Goal: Task Accomplishment & Management: Manage account settings

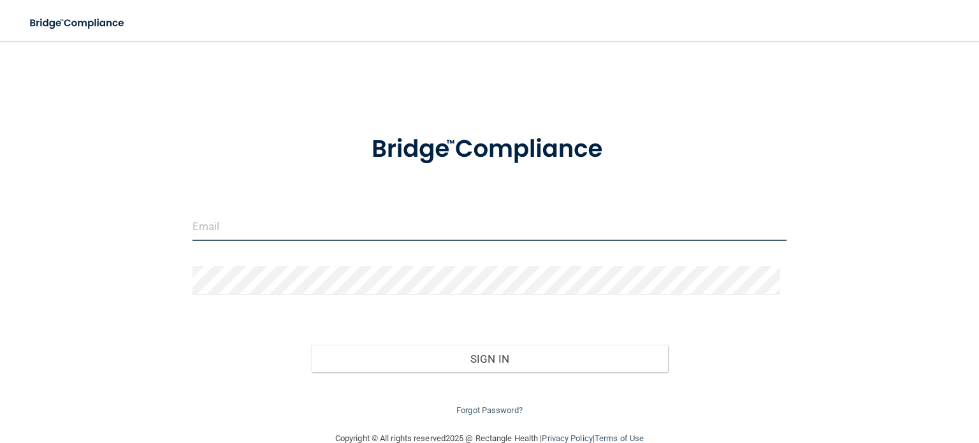
click at [277, 224] on input "email" at bounding box center [489, 226] width 594 height 29
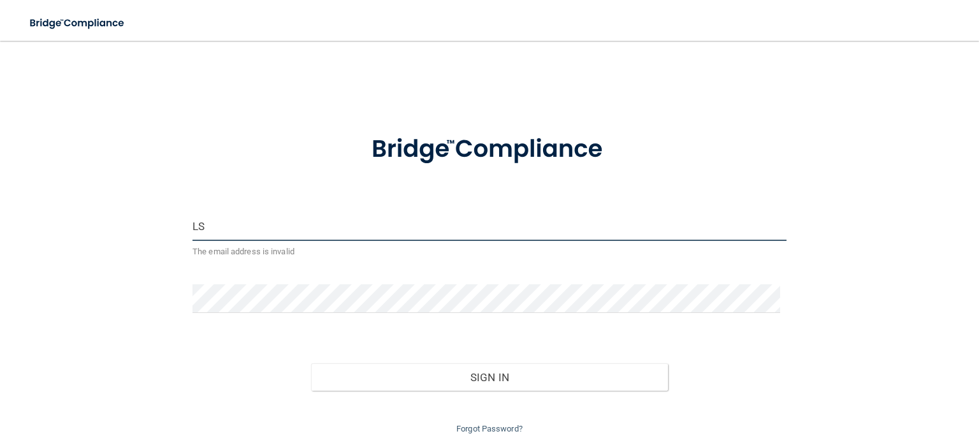
type input "L"
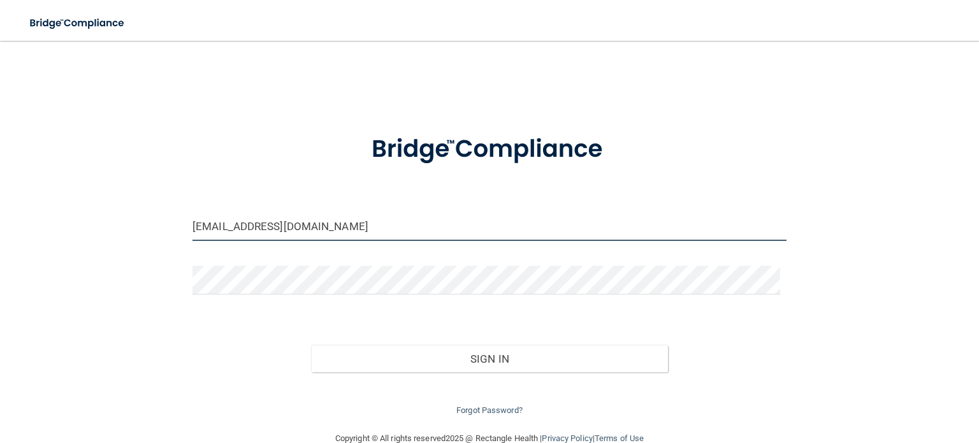
type input "[EMAIL_ADDRESS][DOMAIN_NAME]"
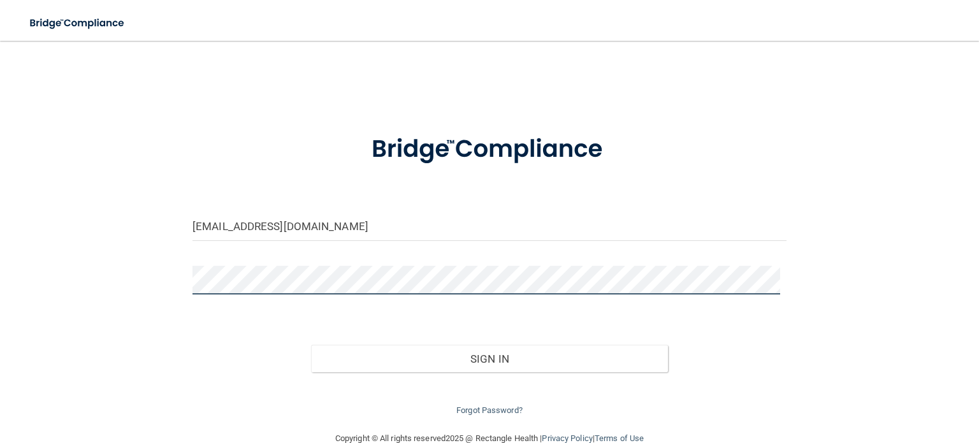
click at [311, 345] on button "Sign In" at bounding box center [489, 359] width 356 height 28
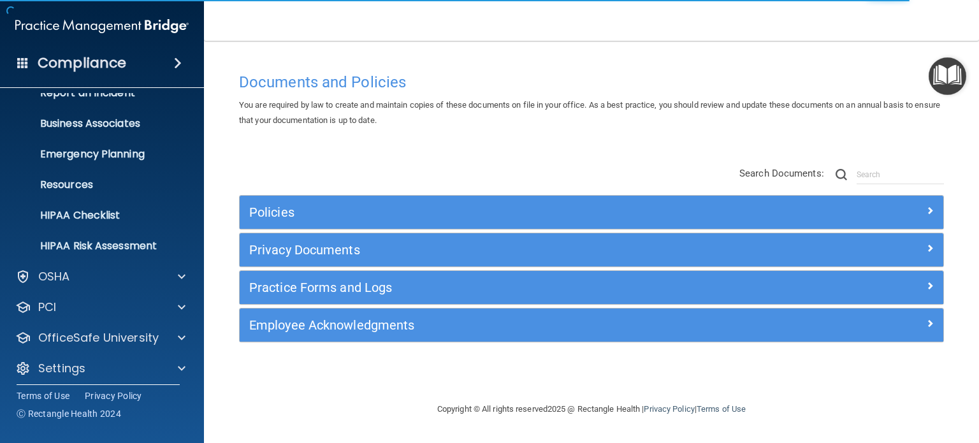
scroll to position [85, 0]
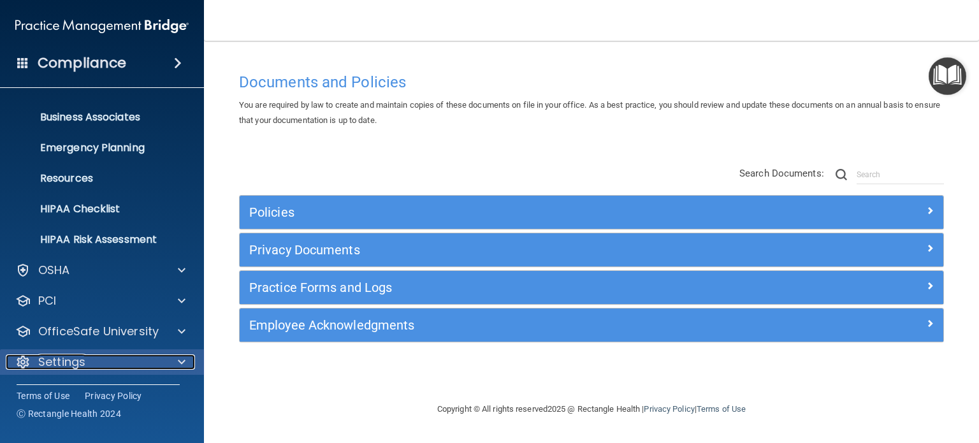
click at [180, 361] on span at bounding box center [182, 361] width 8 height 15
click at [89, 367] on div "Settings" at bounding box center [85, 361] width 158 height 15
click at [191, 357] on div at bounding box center [180, 361] width 32 height 15
click at [178, 366] on span at bounding box center [182, 361] width 8 height 15
click at [78, 357] on p "Settings" at bounding box center [61, 361] width 47 height 15
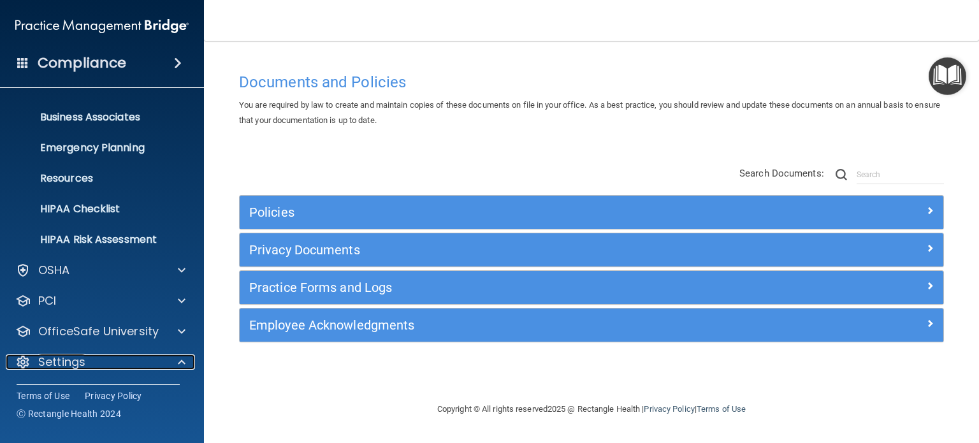
scroll to position [208, 0]
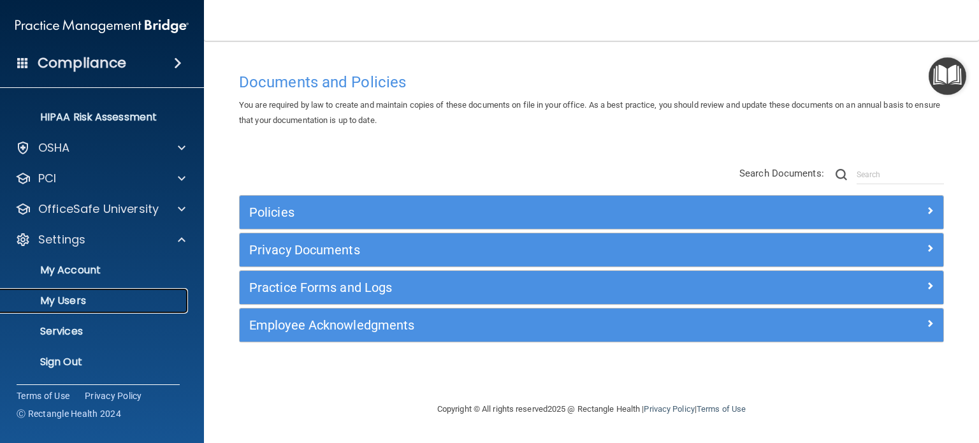
click at [70, 302] on p "My Users" at bounding box center [95, 300] width 174 height 13
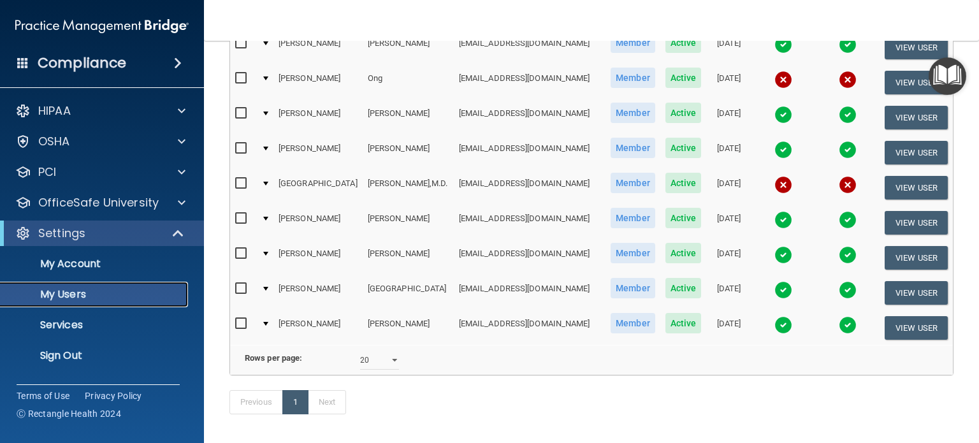
scroll to position [584, 0]
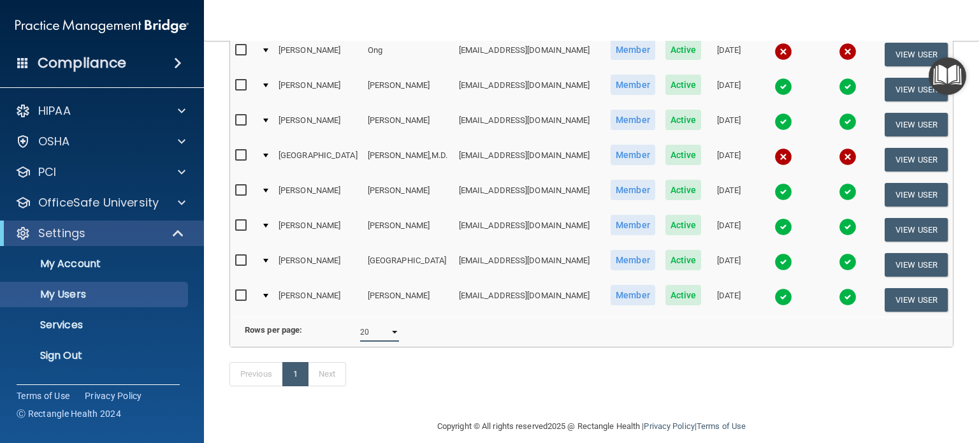
click at [382, 322] on select "10 20 30 40 all" at bounding box center [379, 331] width 39 height 19
select select "30"
click at [360, 322] on select "10 20 30 40 all" at bounding box center [379, 331] width 39 height 19
select select "30"
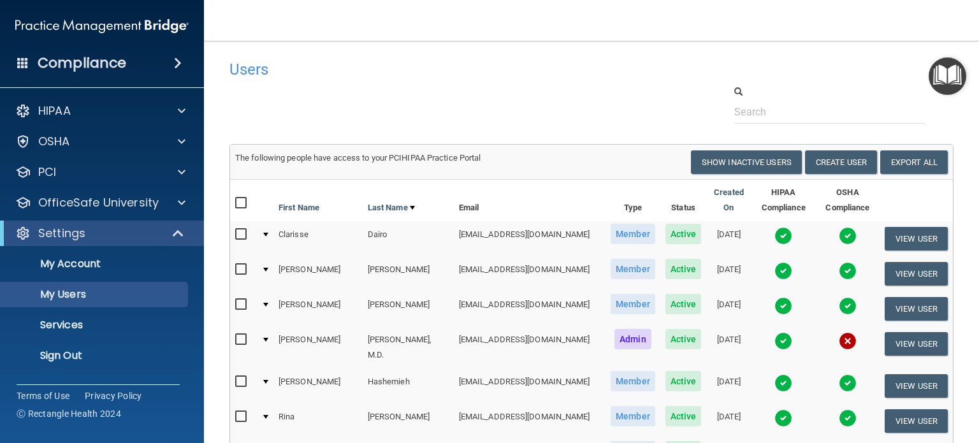
click at [239, 196] on label at bounding box center [243, 203] width 16 height 15
click at [239, 198] on input "checkbox" at bounding box center [242, 203] width 15 height 10
checkbox input "true"
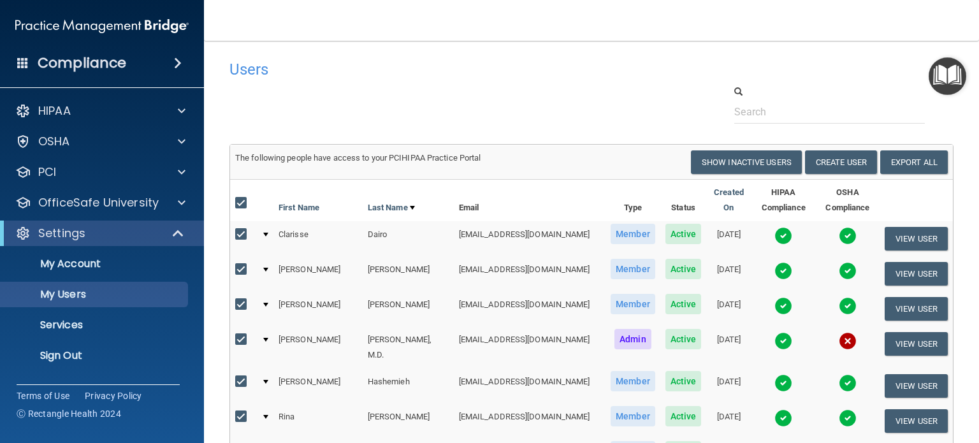
checkbox input "true"
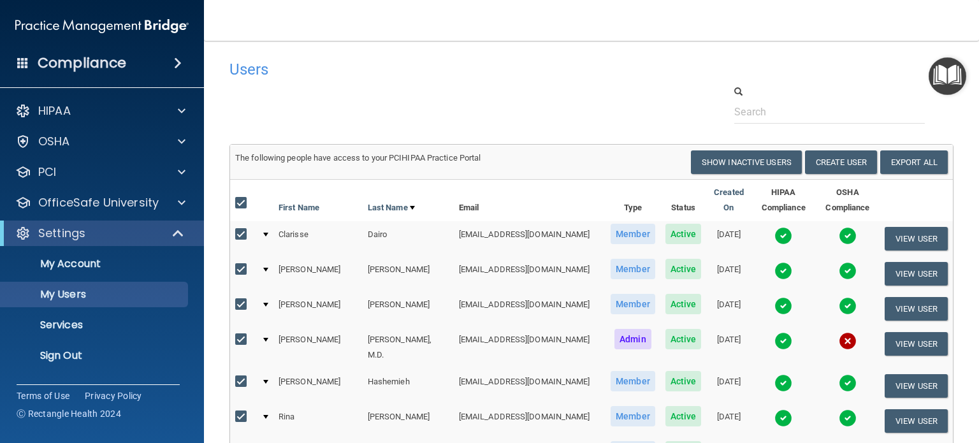
checkbox input "true"
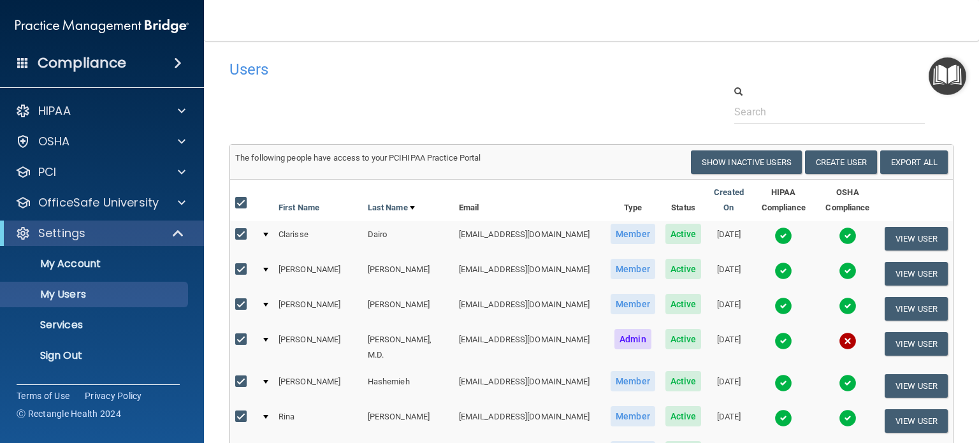
checkbox input "true"
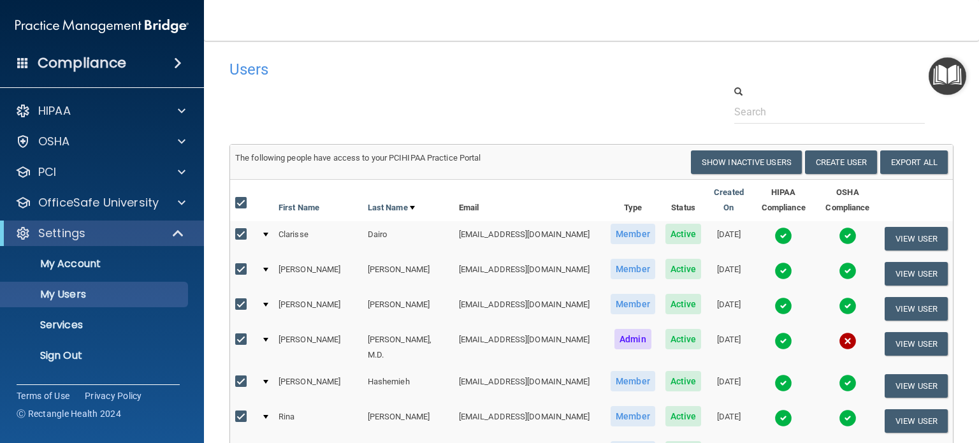
checkbox input "true"
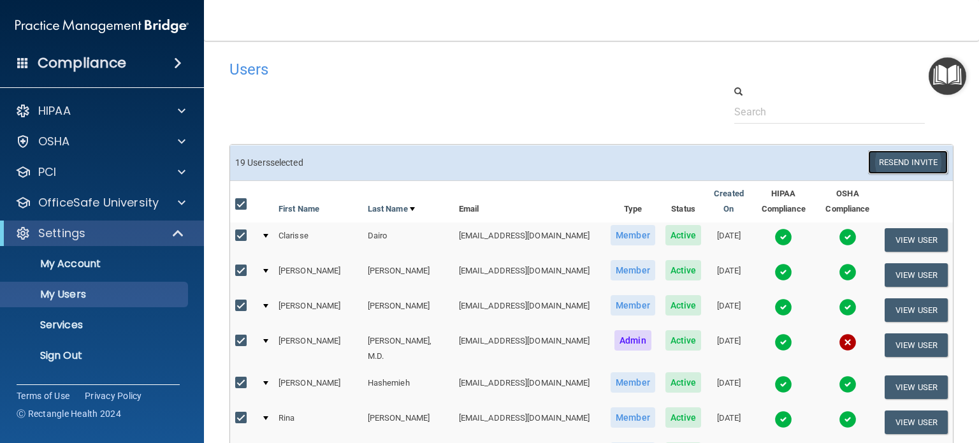
click at [909, 159] on button "Resend Invite" at bounding box center [908, 162] width 80 height 24
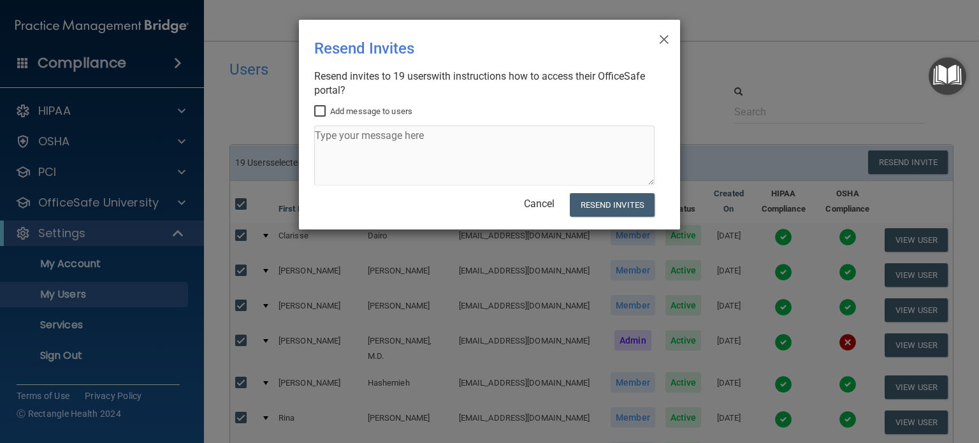
click at [320, 112] on input "Add message to users" at bounding box center [321, 111] width 15 height 10
checkbox input "true"
click at [347, 145] on textarea at bounding box center [484, 156] width 340 height 60
click at [346, 145] on textarea at bounding box center [484, 156] width 340 height 60
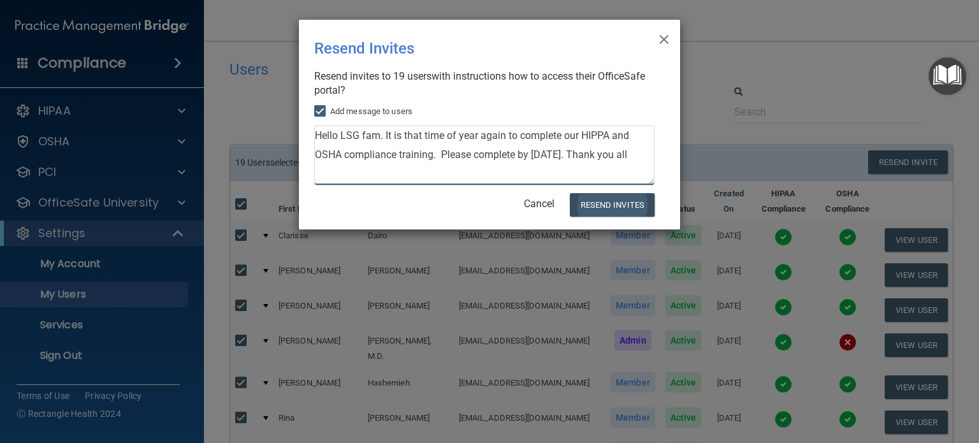
type textarea "Hello LSG fam. It is that time of year again to complete our HIPPA and OSHA com…"
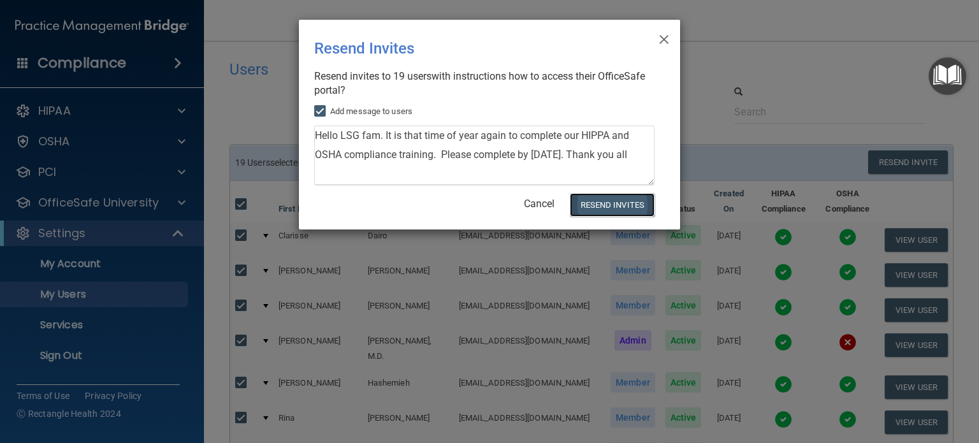
click at [631, 208] on button "Resend Invites" at bounding box center [612, 205] width 85 height 24
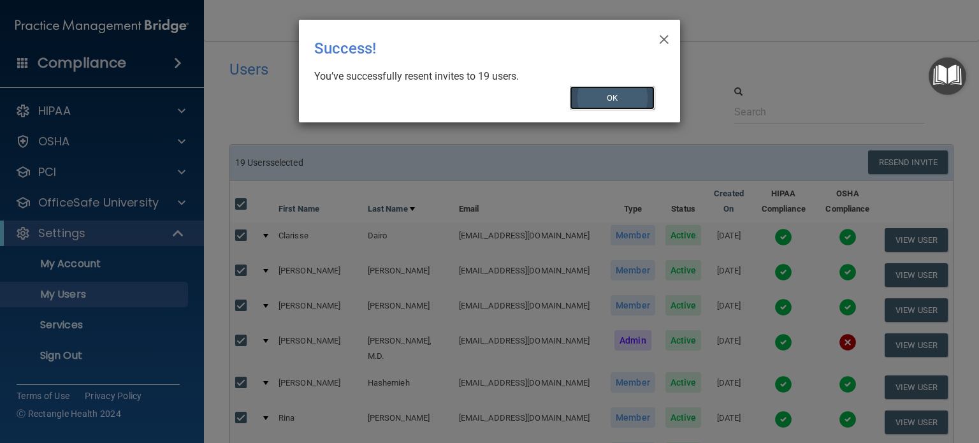
click at [612, 96] on button "OK" at bounding box center [612, 98] width 85 height 24
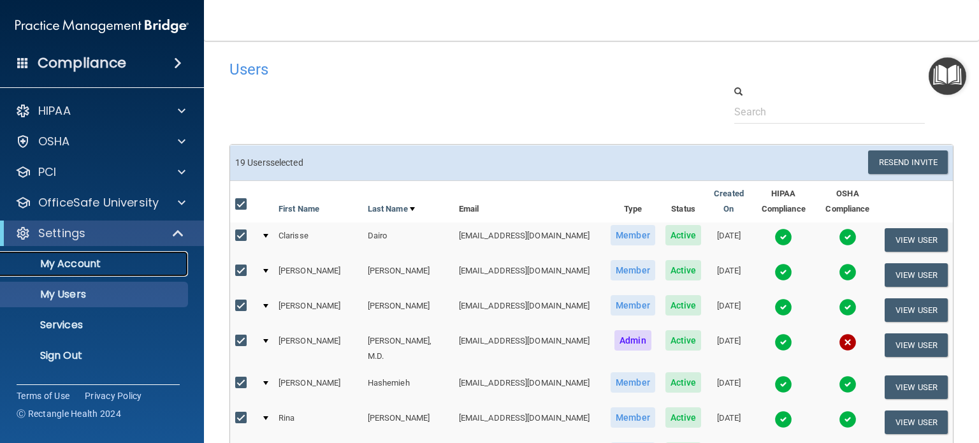
click at [74, 260] on p "My Account" at bounding box center [95, 263] width 174 height 13
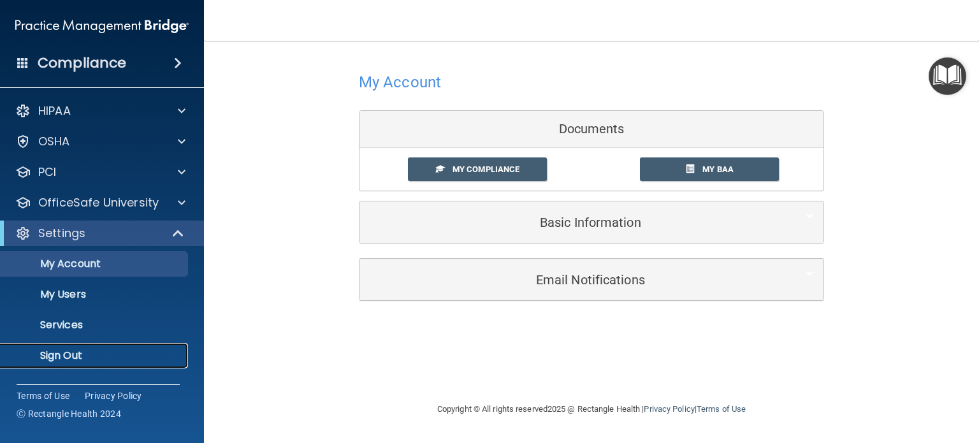
click at [75, 354] on p "Sign Out" at bounding box center [95, 355] width 174 height 13
